Goal: Task Accomplishment & Management: Manage account settings

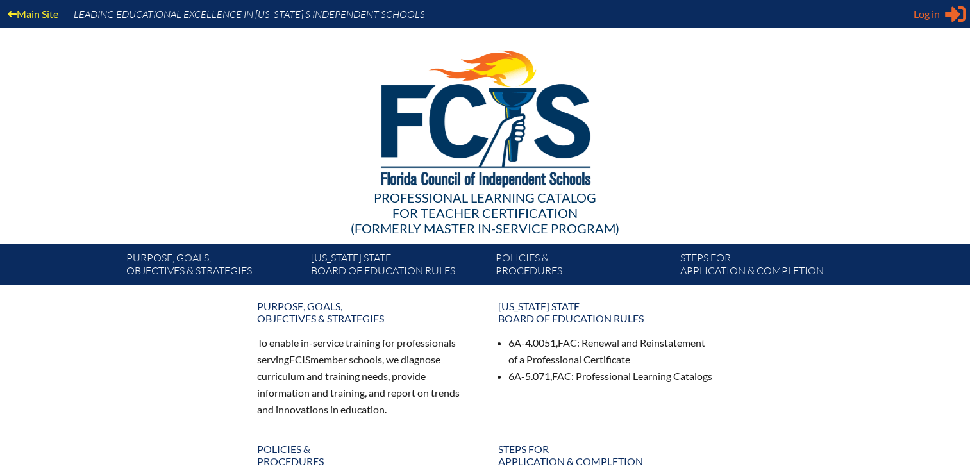
type input "[EMAIL_ADDRESS][DOMAIN_NAME]"
click at [931, 12] on span "Log in" at bounding box center [927, 13] width 26 height 15
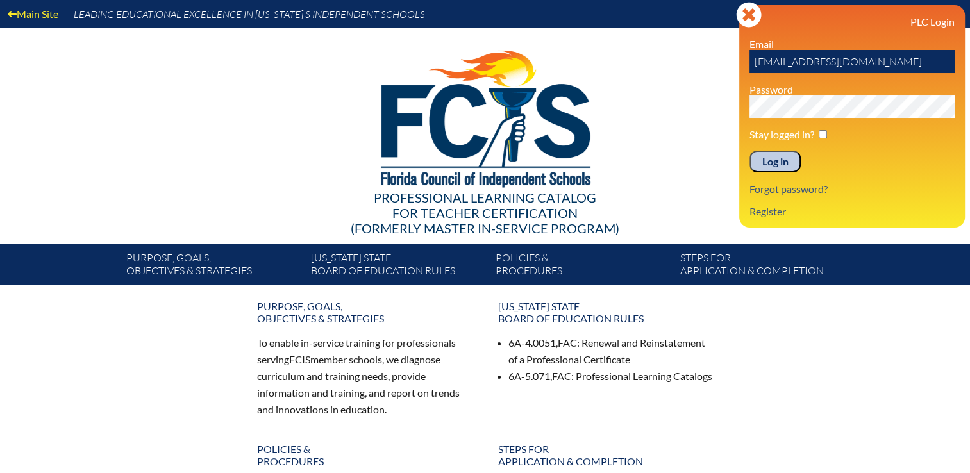
click at [773, 162] on input "Log in" at bounding box center [775, 162] width 51 height 22
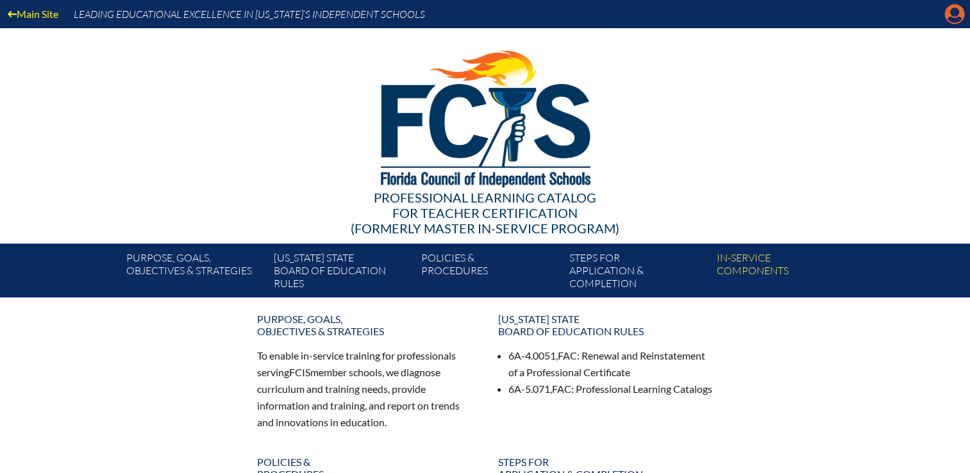
click at [954, 12] on icon "Manage Account" at bounding box center [955, 14] width 21 height 21
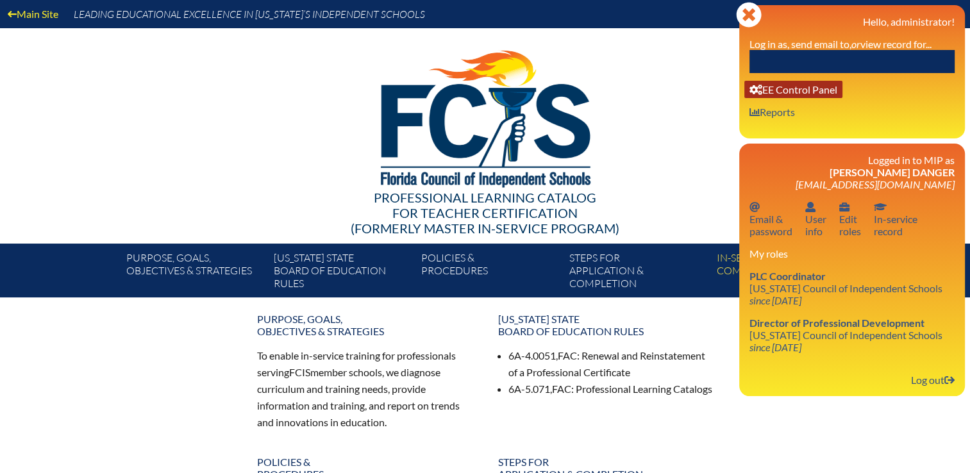
click at [812, 86] on link "User info EE Control Panel" at bounding box center [794, 89] width 98 height 17
click at [810, 58] on input "text" at bounding box center [852, 61] width 205 height 23
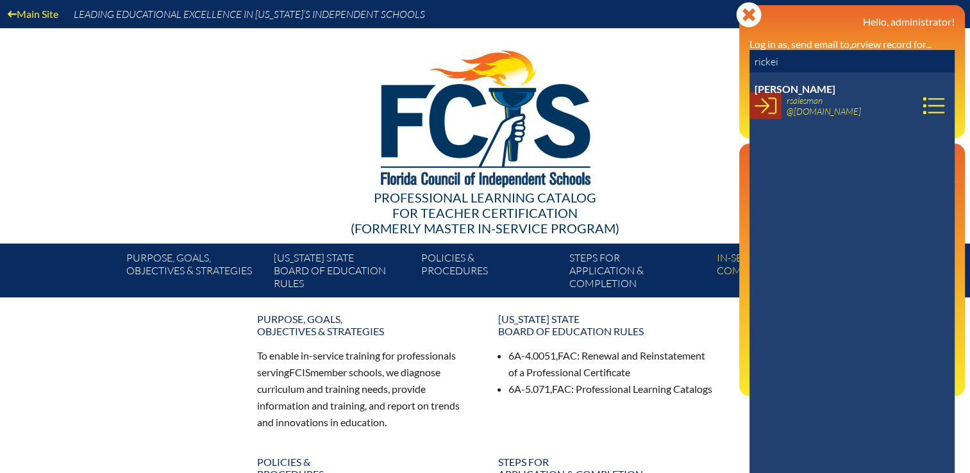
type input "rickei"
click at [777, 107] on link at bounding box center [766, 105] width 32 height 27
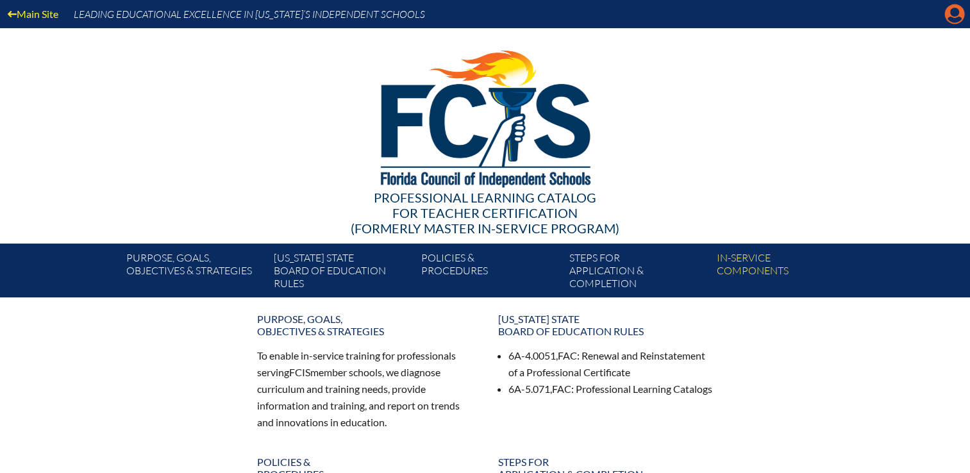
click at [957, 8] on icon at bounding box center [955, 14] width 20 height 20
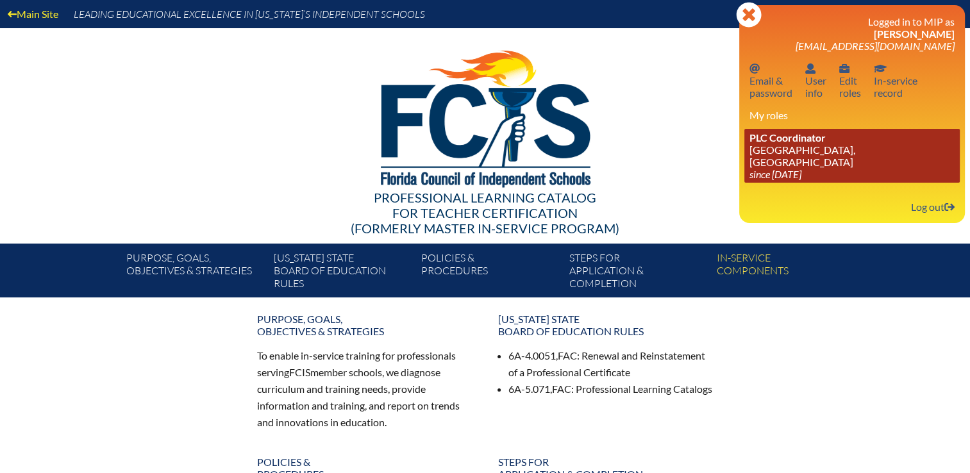
click at [782, 165] on link "PLC Coordinator St. Mark’s Episcopal School, Palm Beach Gardens since 2023 Jun …" at bounding box center [852, 156] width 215 height 54
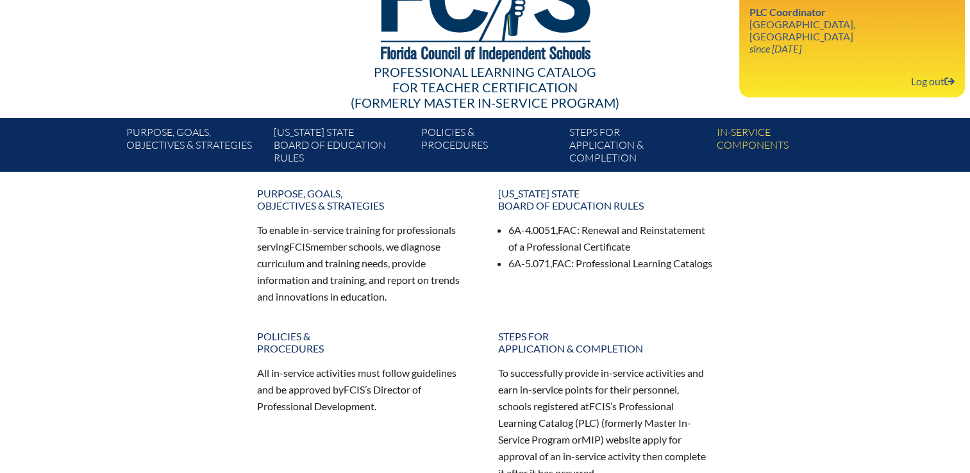
scroll to position [128, 0]
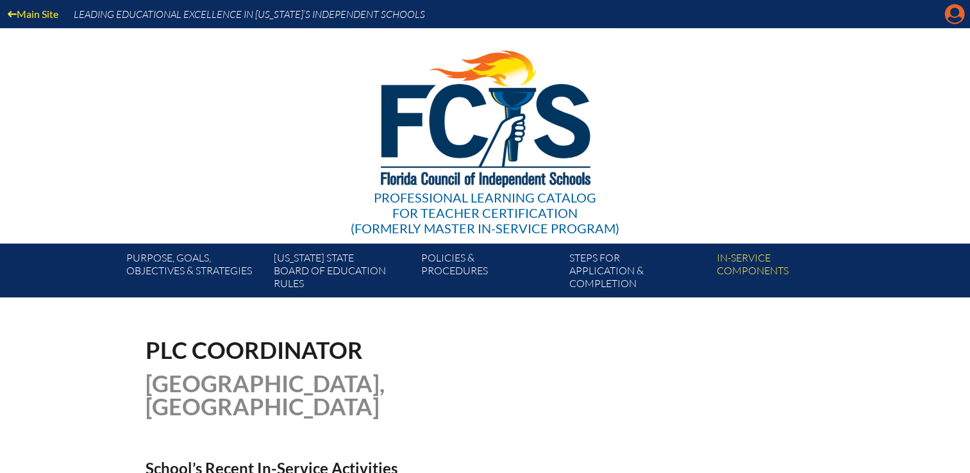
click at [952, 18] on icon "Manage account" at bounding box center [955, 14] width 21 height 21
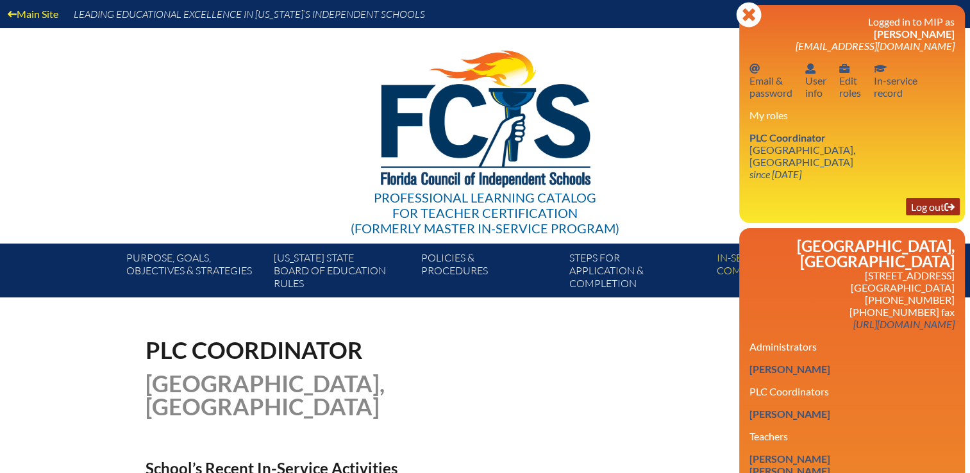
click at [918, 212] on link "Log out Log out" at bounding box center [933, 206] width 54 height 17
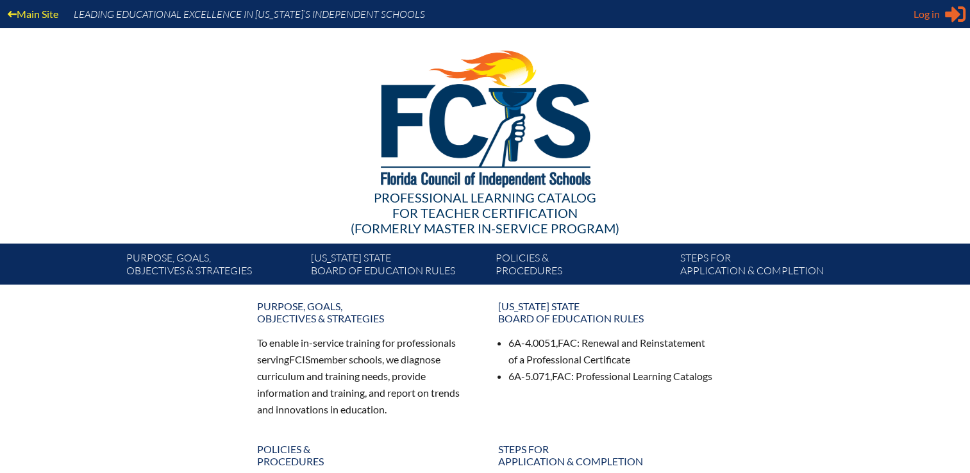
type input "kdanger@fcis.org"
click at [955, 21] on icon "Sign in or register" at bounding box center [955, 14] width 21 height 21
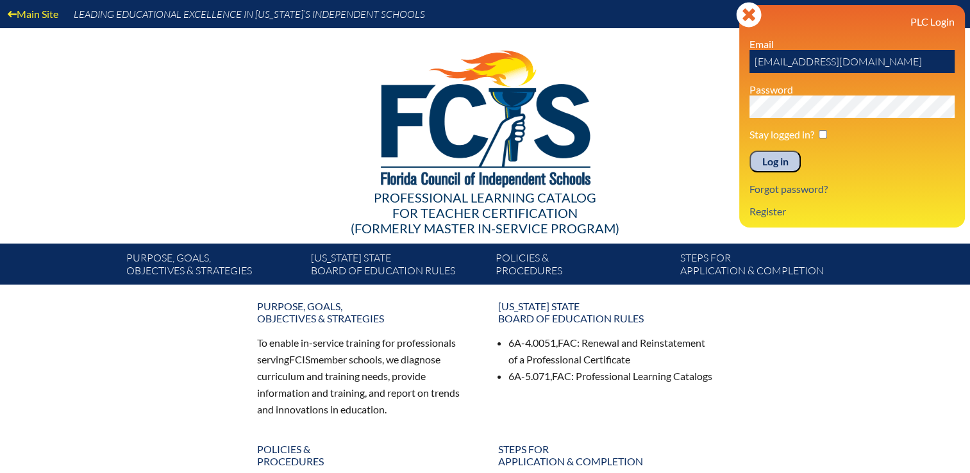
click at [765, 155] on input "Log in" at bounding box center [775, 162] width 51 height 22
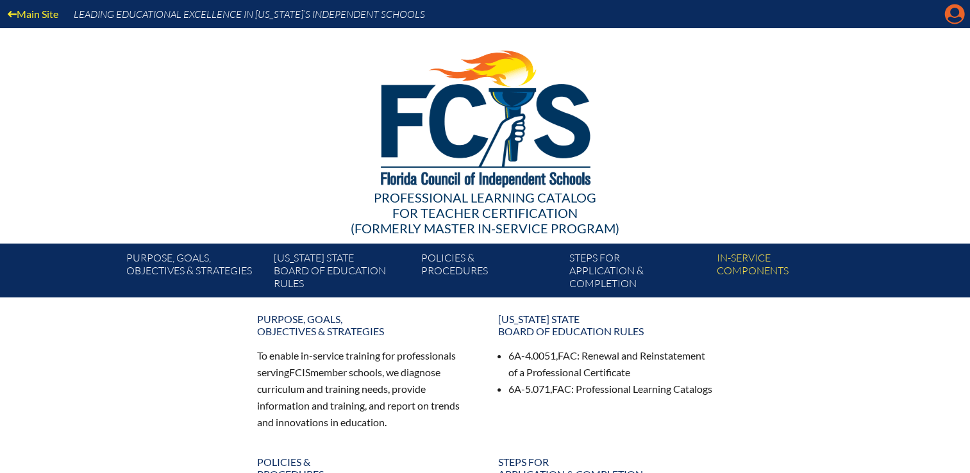
click at [956, 14] on icon "Manage Account" at bounding box center [955, 14] width 21 height 21
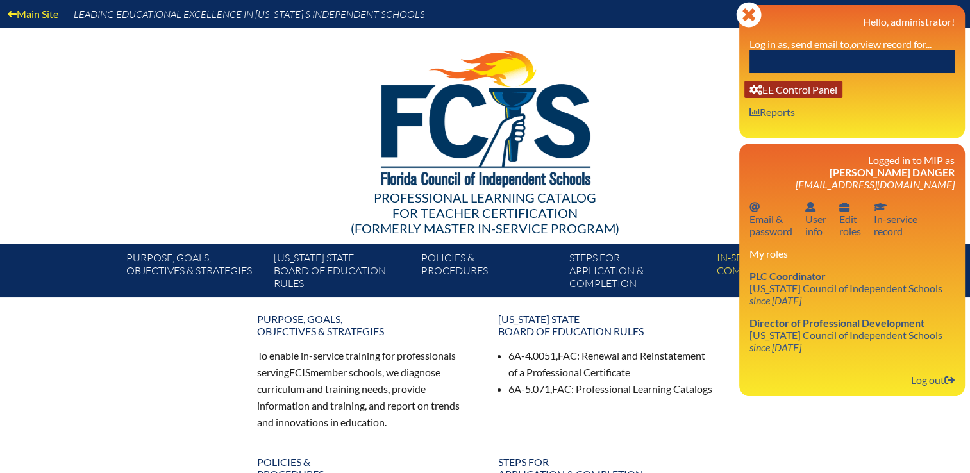
click at [829, 91] on link "User info EE Control Panel" at bounding box center [794, 89] width 98 height 17
